Goal: Information Seeking & Learning: Understand process/instructions

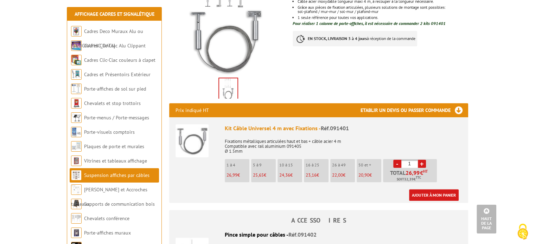
scroll to position [160, 0]
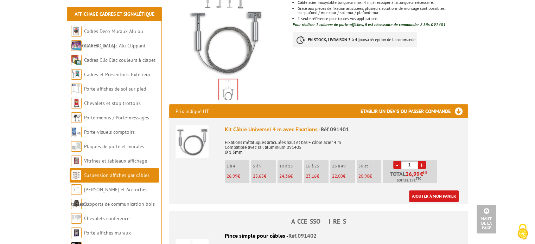
click at [204, 135] on img at bounding box center [191, 142] width 33 height 33
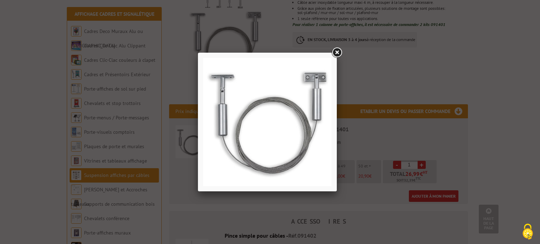
click at [226, 109] on img at bounding box center [267, 122] width 128 height 128
click at [316, 94] on img at bounding box center [267, 122] width 128 height 128
click at [336, 52] on link at bounding box center [337, 52] width 13 height 13
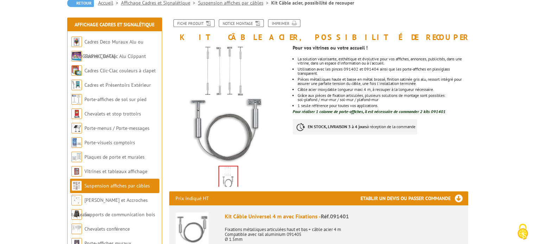
scroll to position [70, 0]
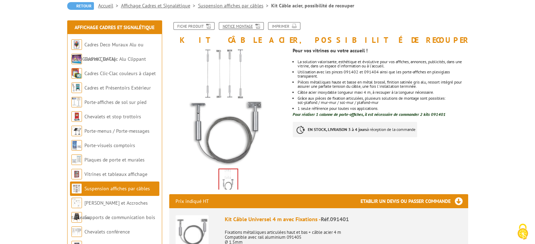
click at [228, 25] on link "Notice Montage" at bounding box center [241, 26] width 45 height 8
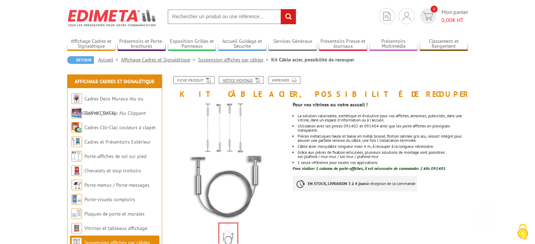
scroll to position [0, 0]
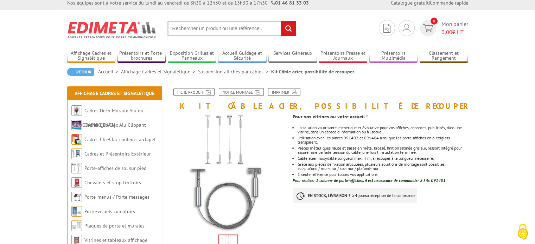
scroll to position [4, 0]
